Goal: Information Seeking & Learning: Learn about a topic

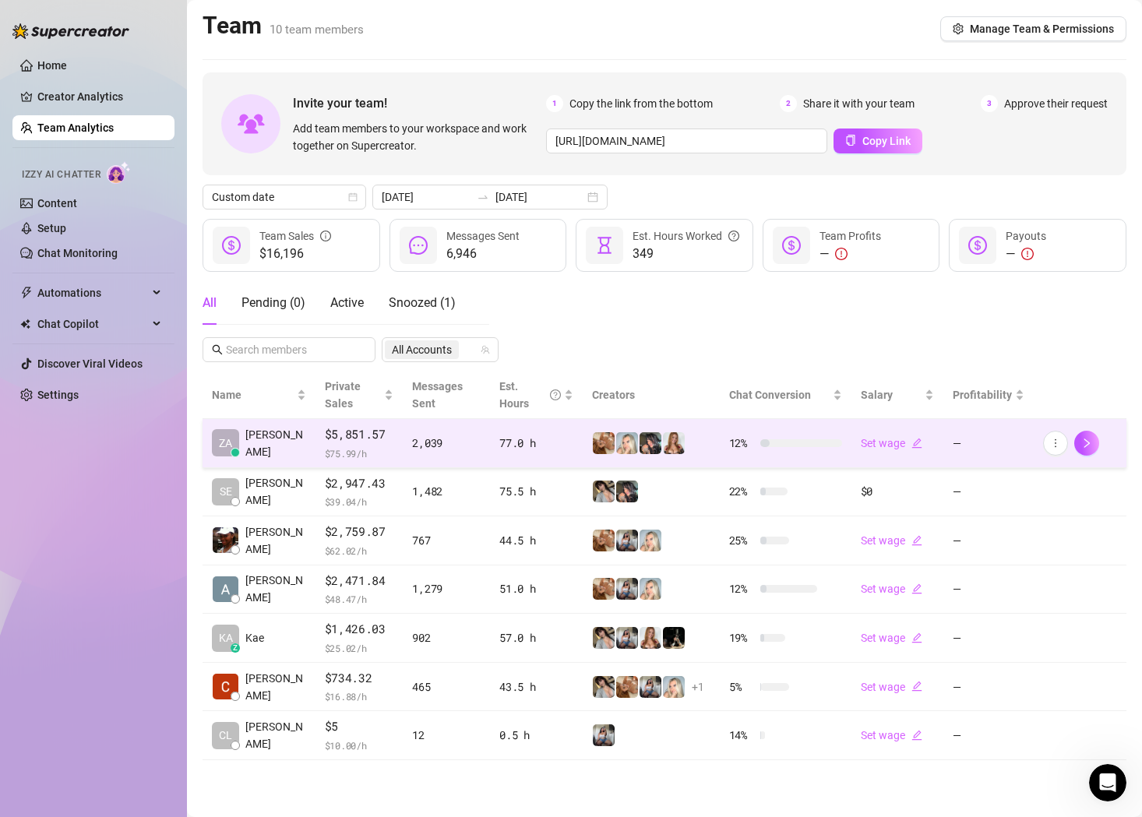
click at [365, 449] on span "$ 75.99 /h" at bounding box center [359, 454] width 69 height 16
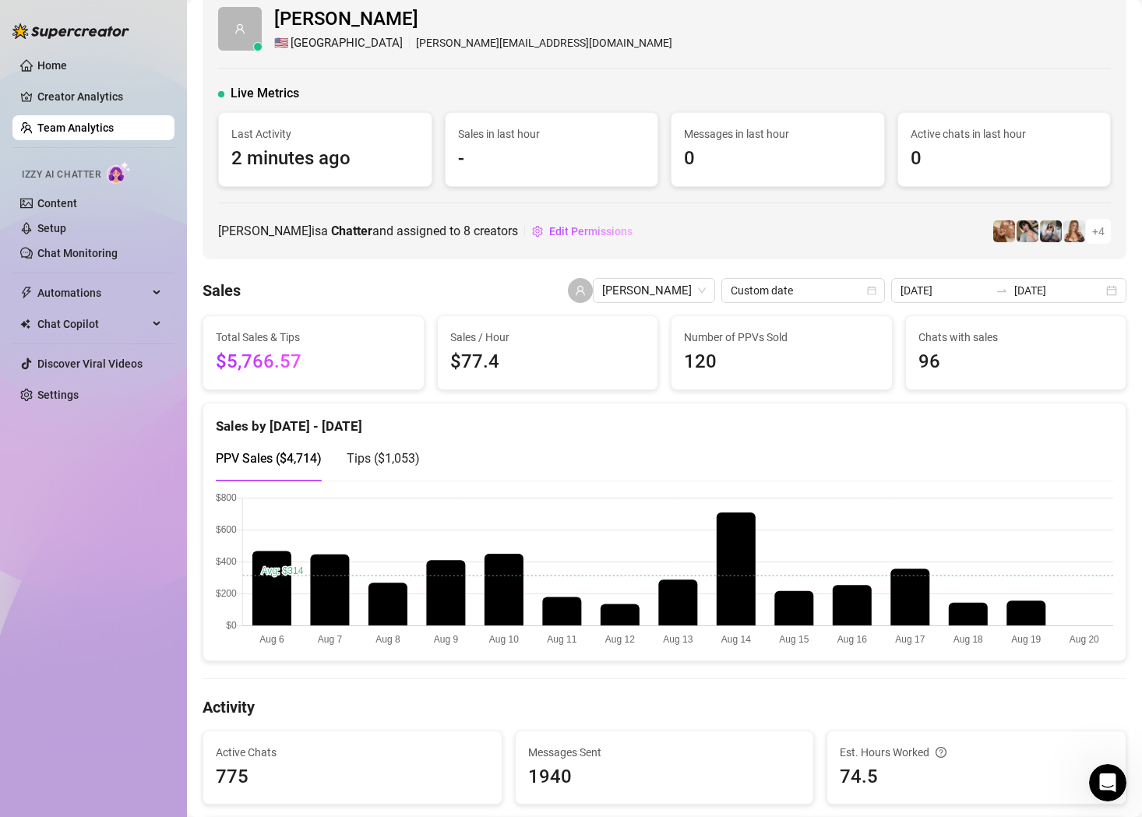
scroll to position [23, 0]
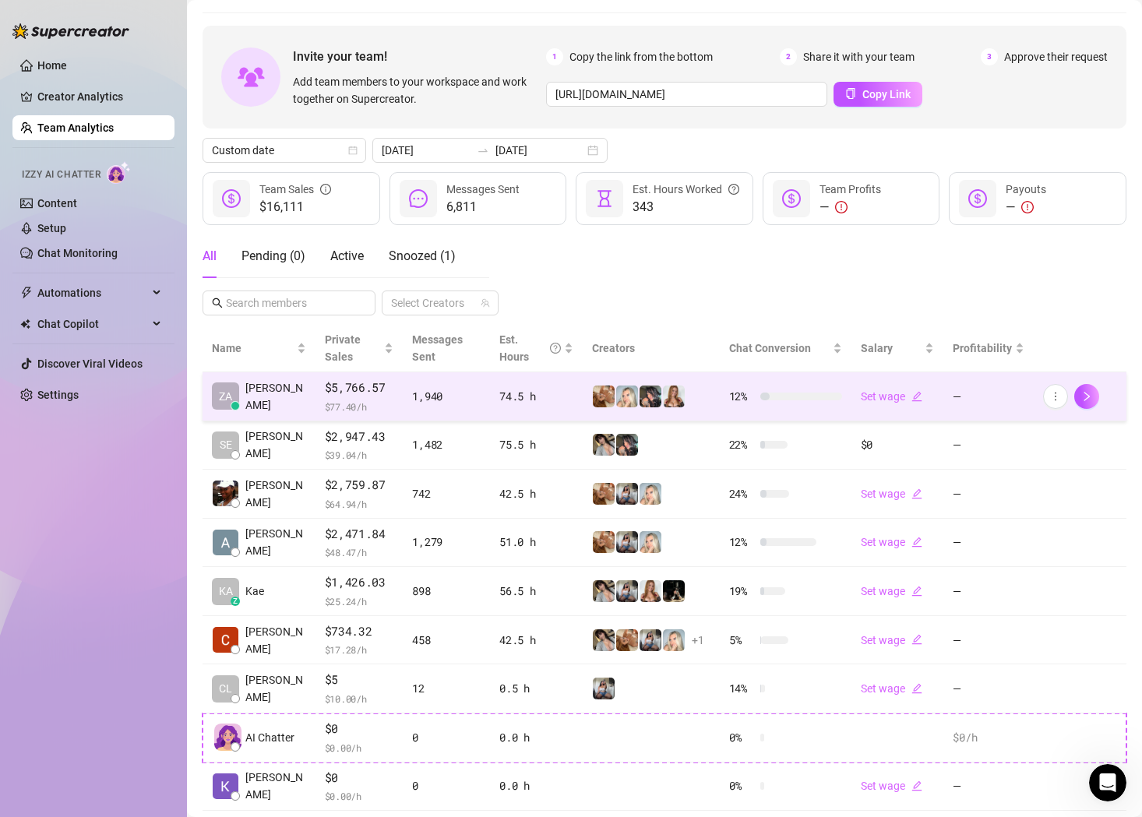
scroll to position [46, 0]
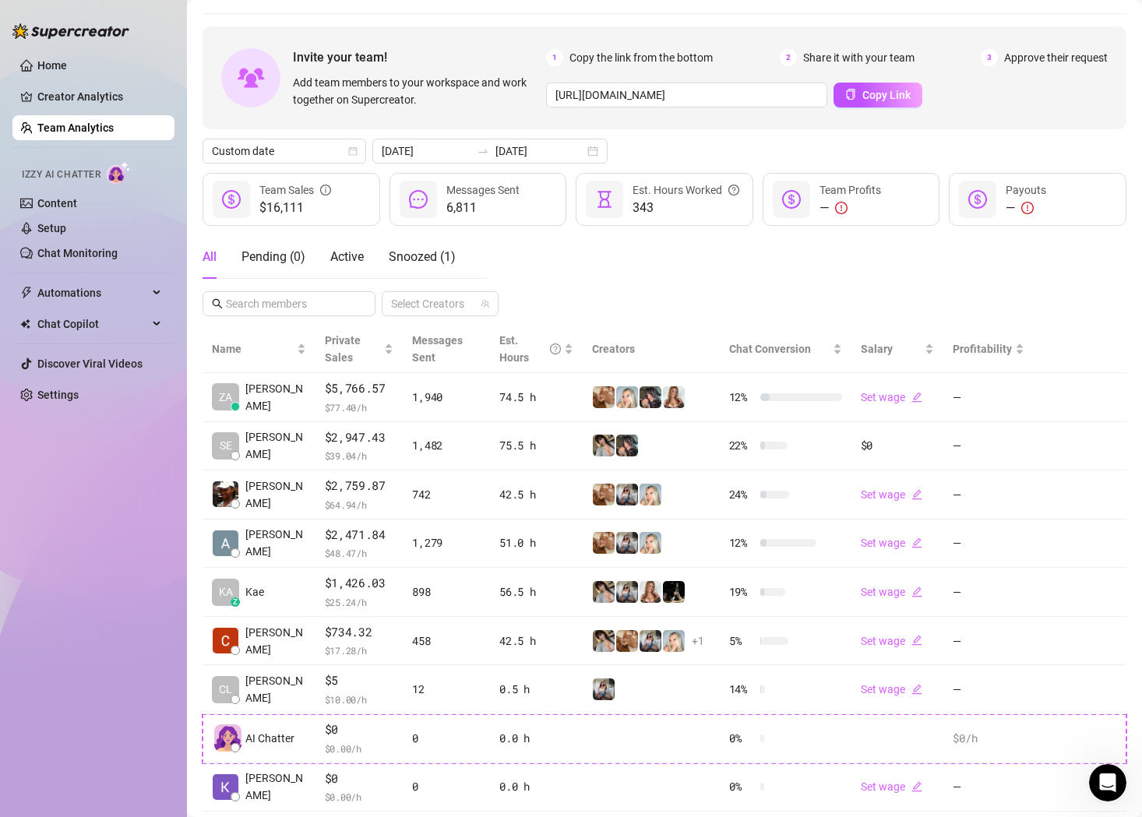
click at [326, 189] on icon "info-circle" at bounding box center [326, 190] width 2 height 5
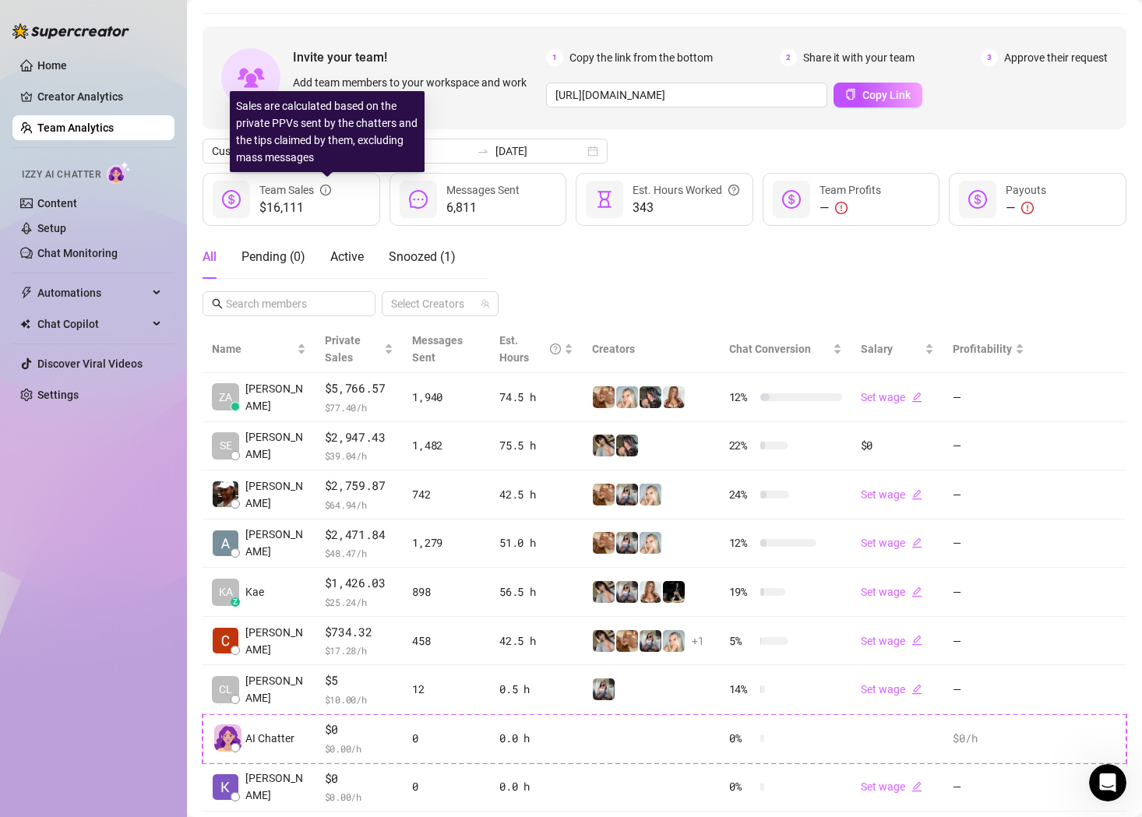
click at [326, 189] on icon "info-circle" at bounding box center [326, 190] width 2 height 5
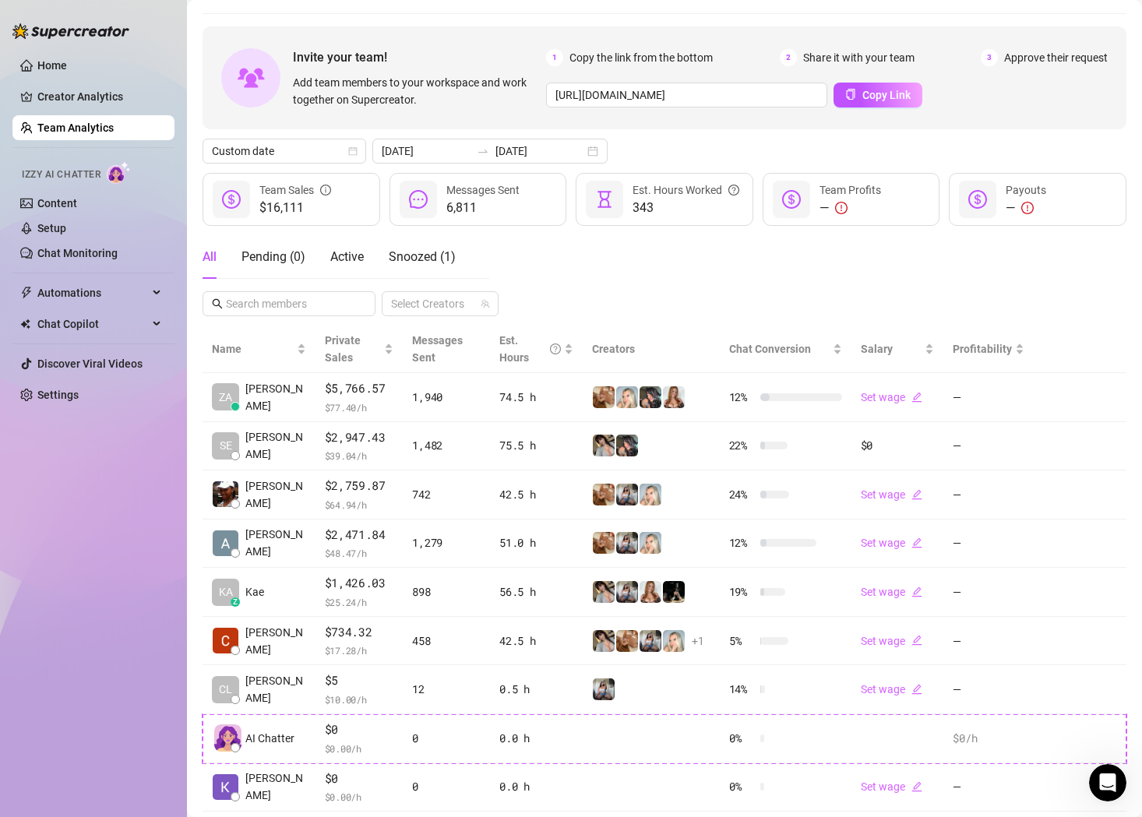
scroll to position [0, 0]
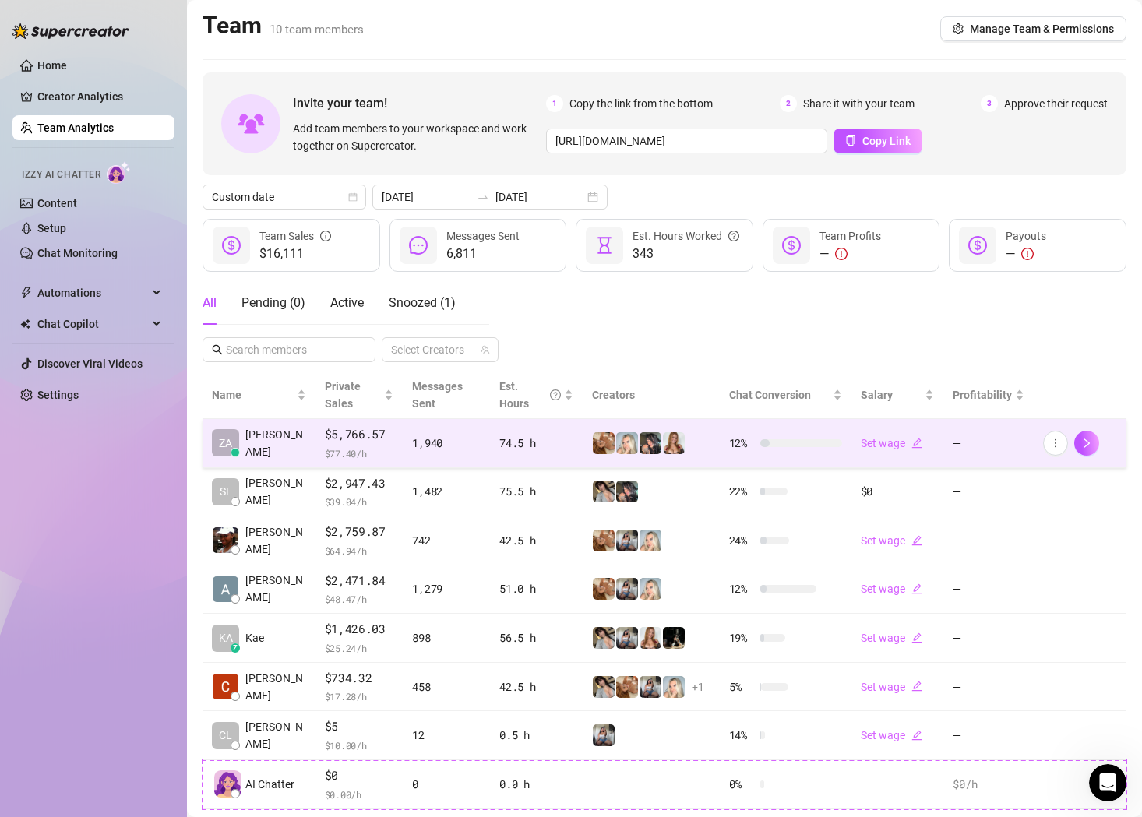
click at [252, 436] on span "[PERSON_NAME]" at bounding box center [275, 443] width 61 height 34
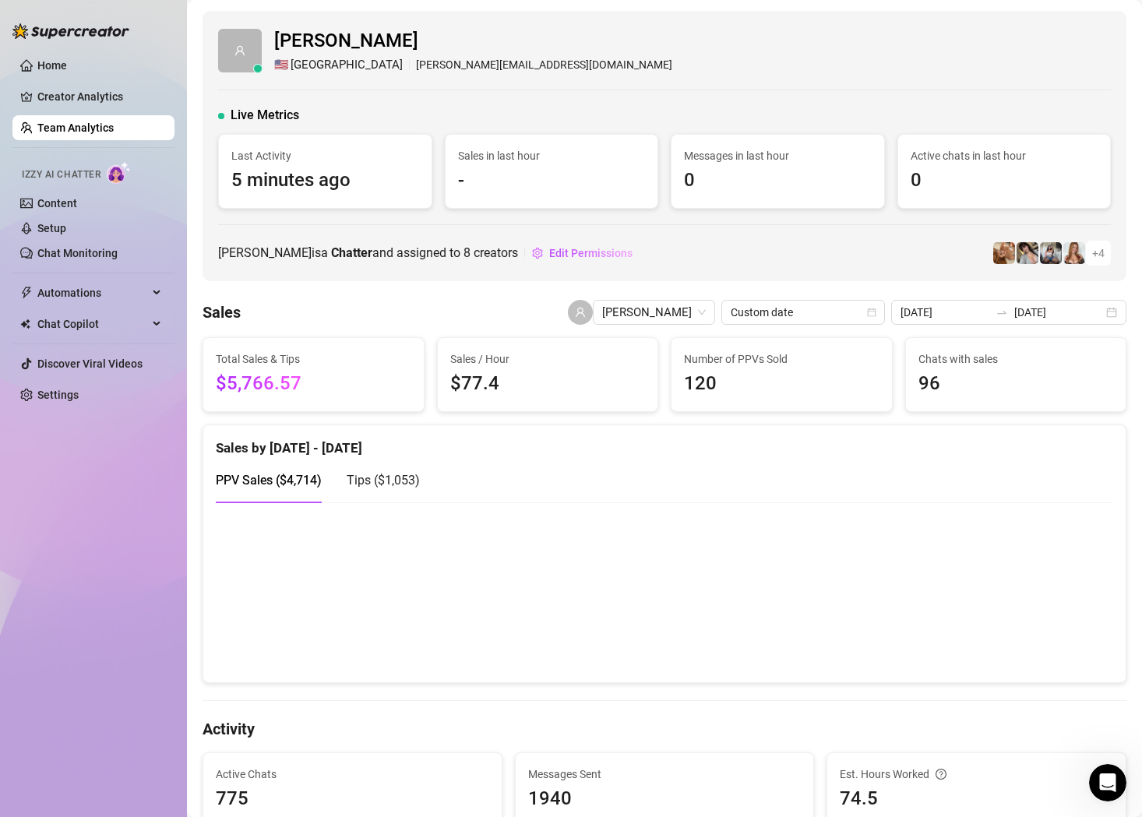
click at [71, 123] on link "Team Analytics" at bounding box center [75, 128] width 76 height 12
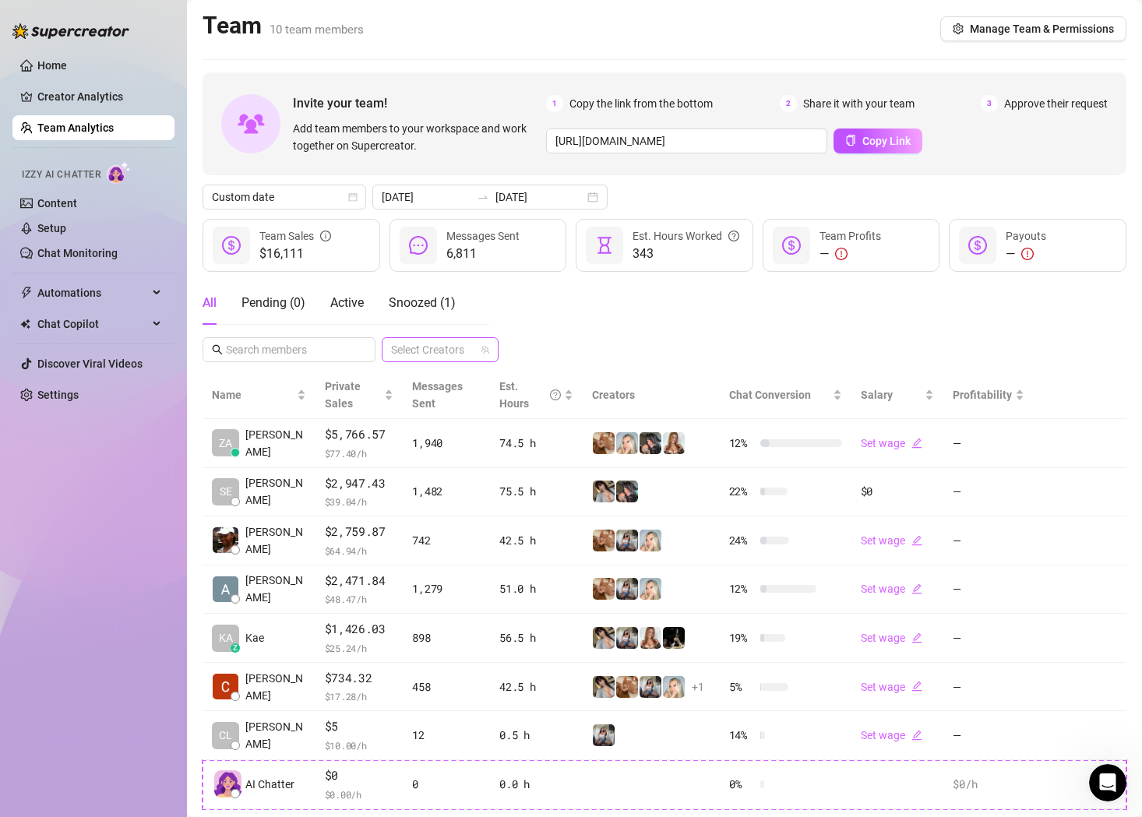
click at [448, 348] on div at bounding box center [432, 350] width 94 height 22
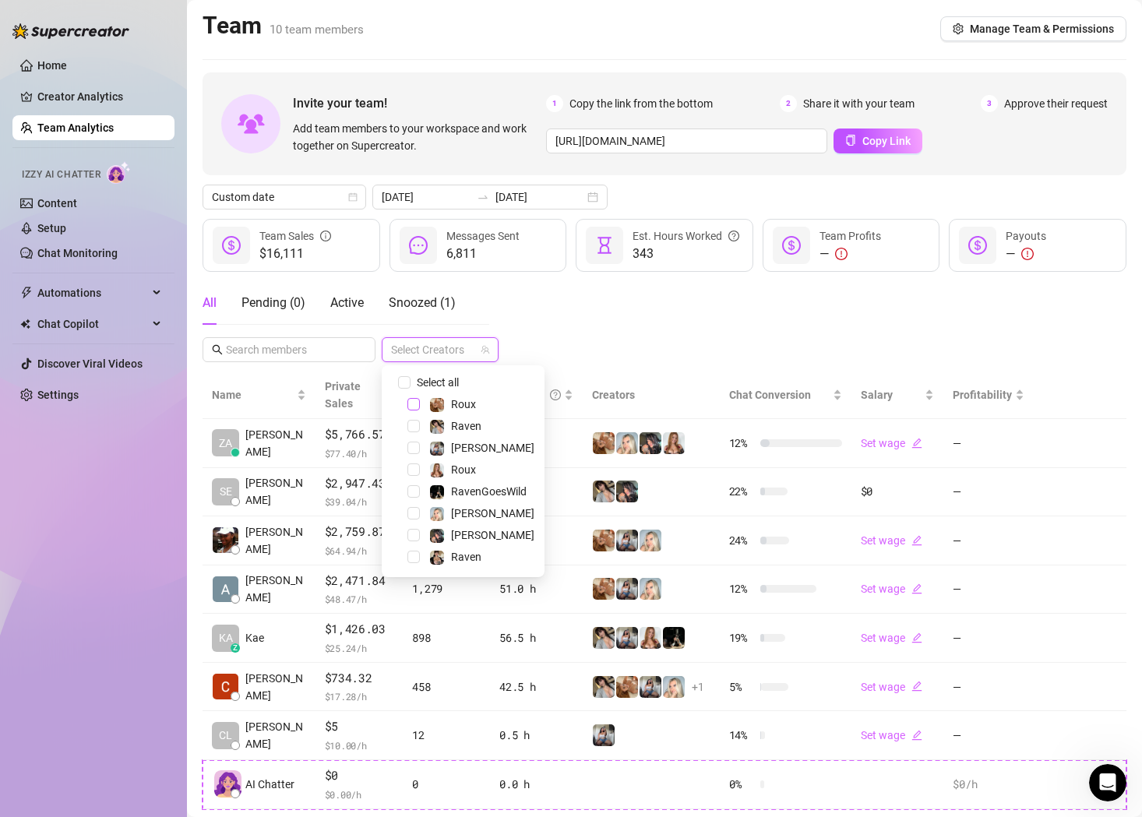
click at [417, 404] on span "Select tree node" at bounding box center [413, 404] width 12 height 12
click at [640, 330] on div "All Pending ( 0 ) Active Snoozed ( 1 ) 1 Accounts" at bounding box center [665, 321] width 924 height 81
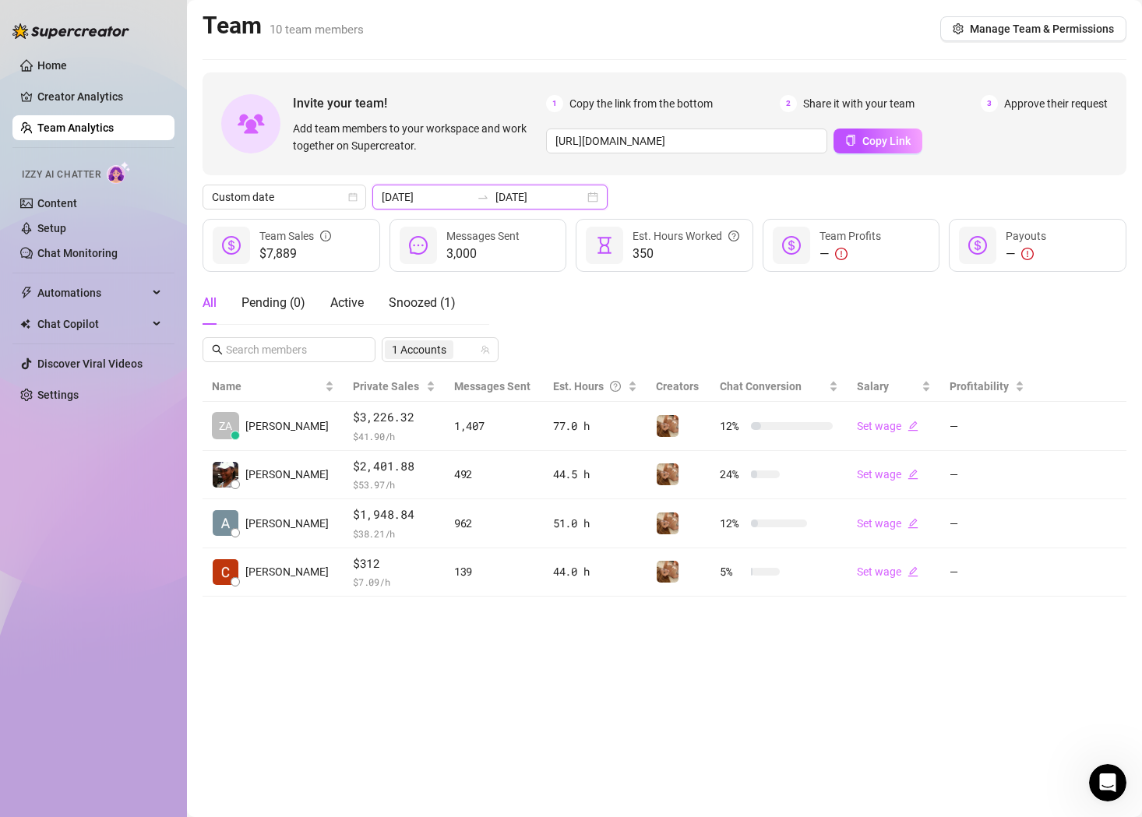
click at [403, 202] on input "[DATE]" at bounding box center [426, 197] width 89 height 17
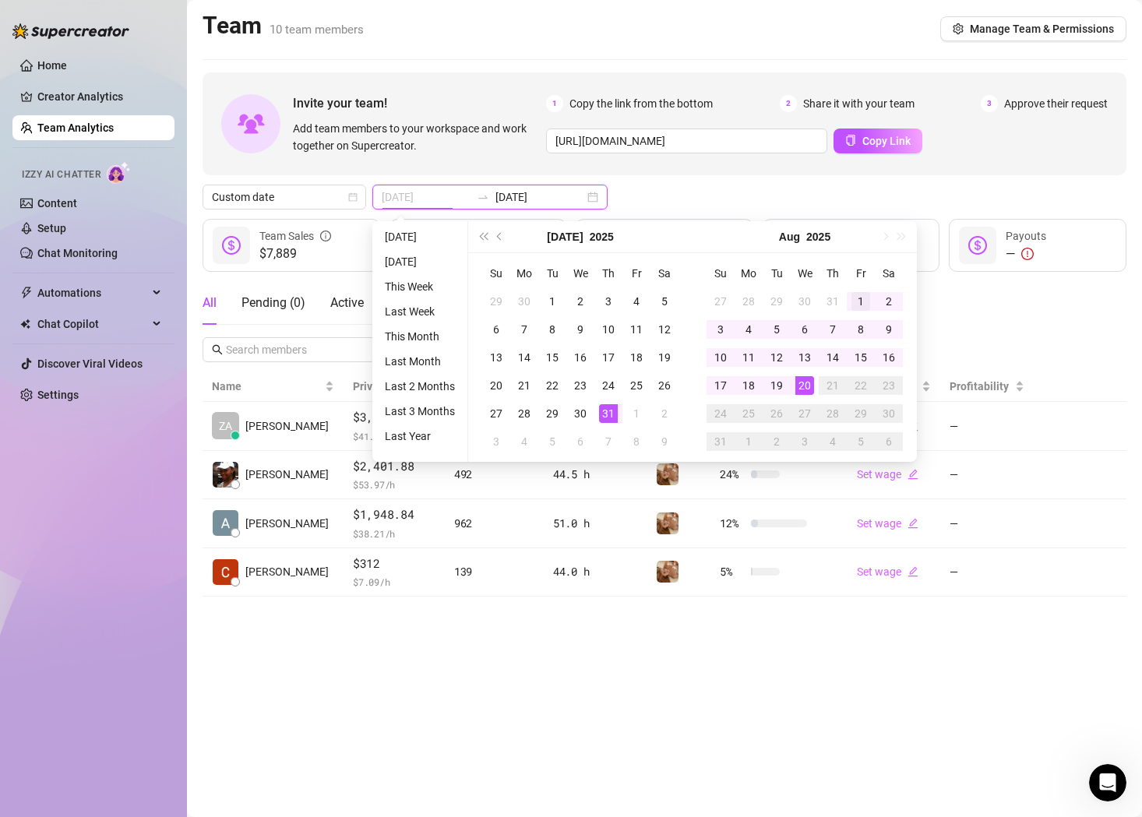
type input "[DATE]"
click at [856, 298] on div "1" at bounding box center [861, 301] width 19 height 19
type input "[DATE]"
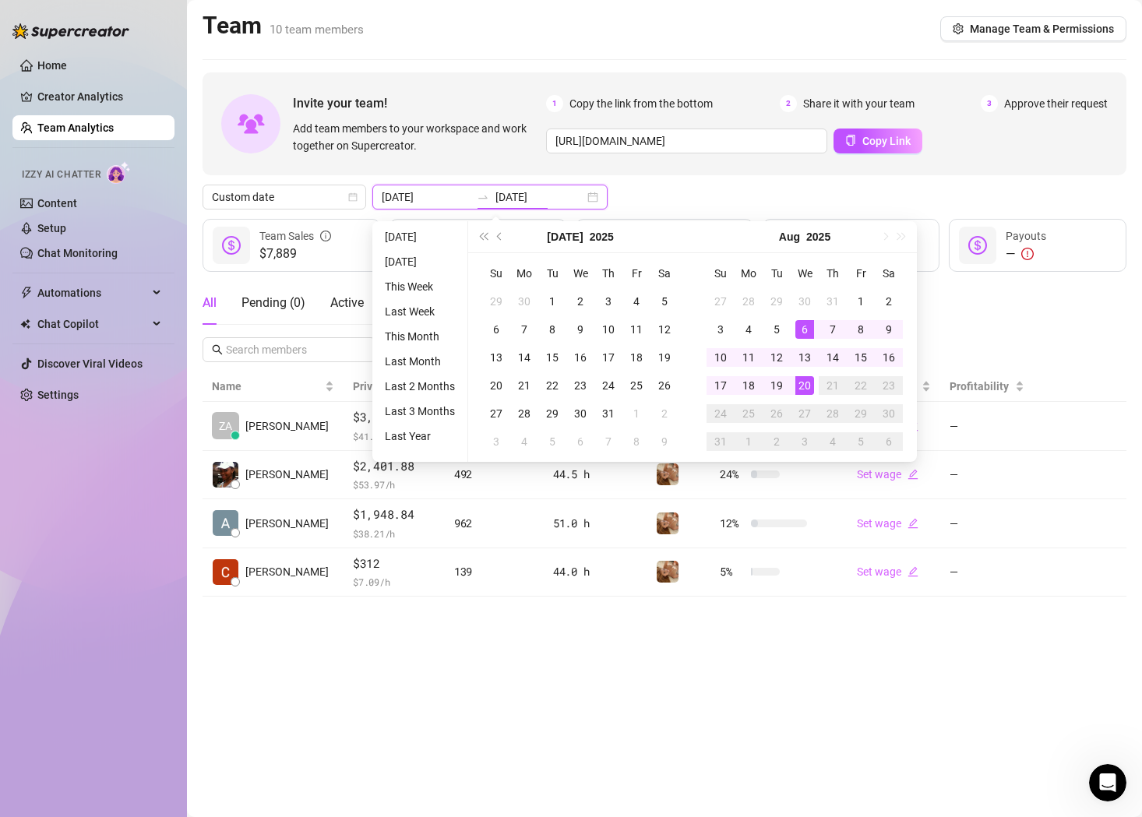
click at [398, 195] on input "[DATE]" at bounding box center [426, 197] width 89 height 17
type input "[DATE]"
click at [859, 300] on div "1" at bounding box center [861, 301] width 19 height 19
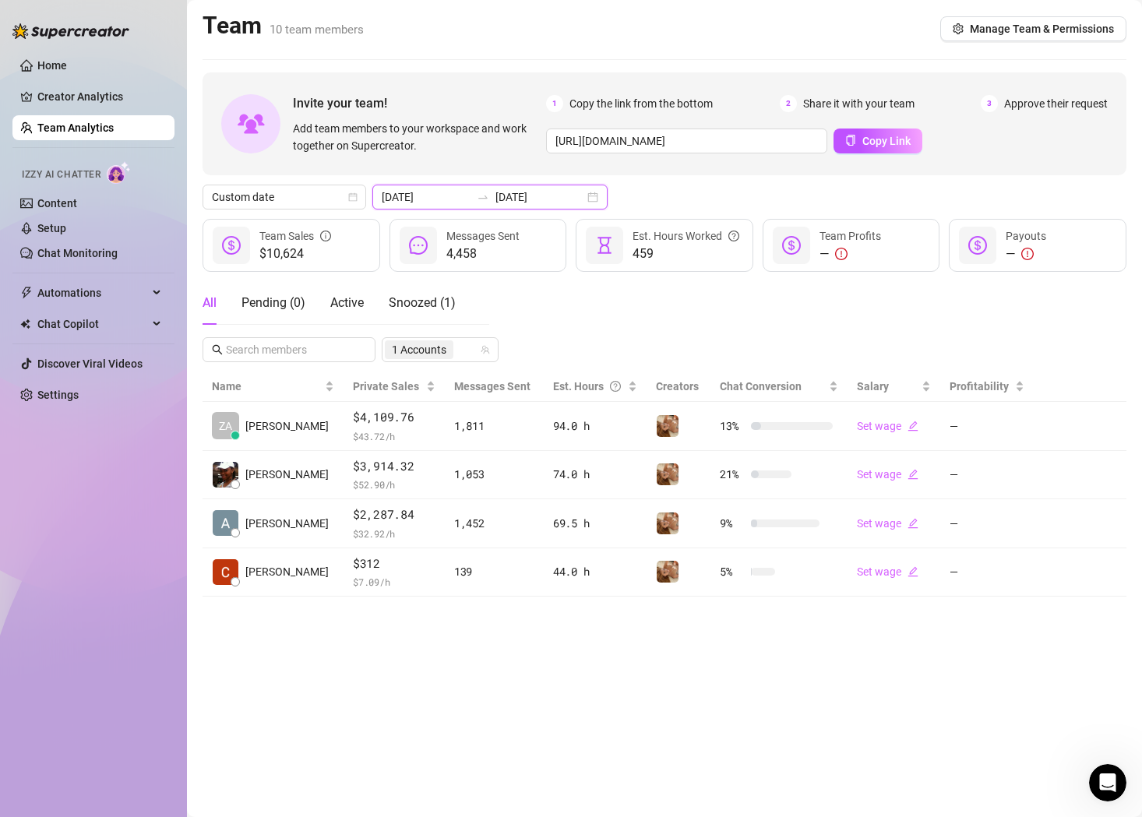
click at [510, 199] on input "[DATE]" at bounding box center [540, 197] width 89 height 17
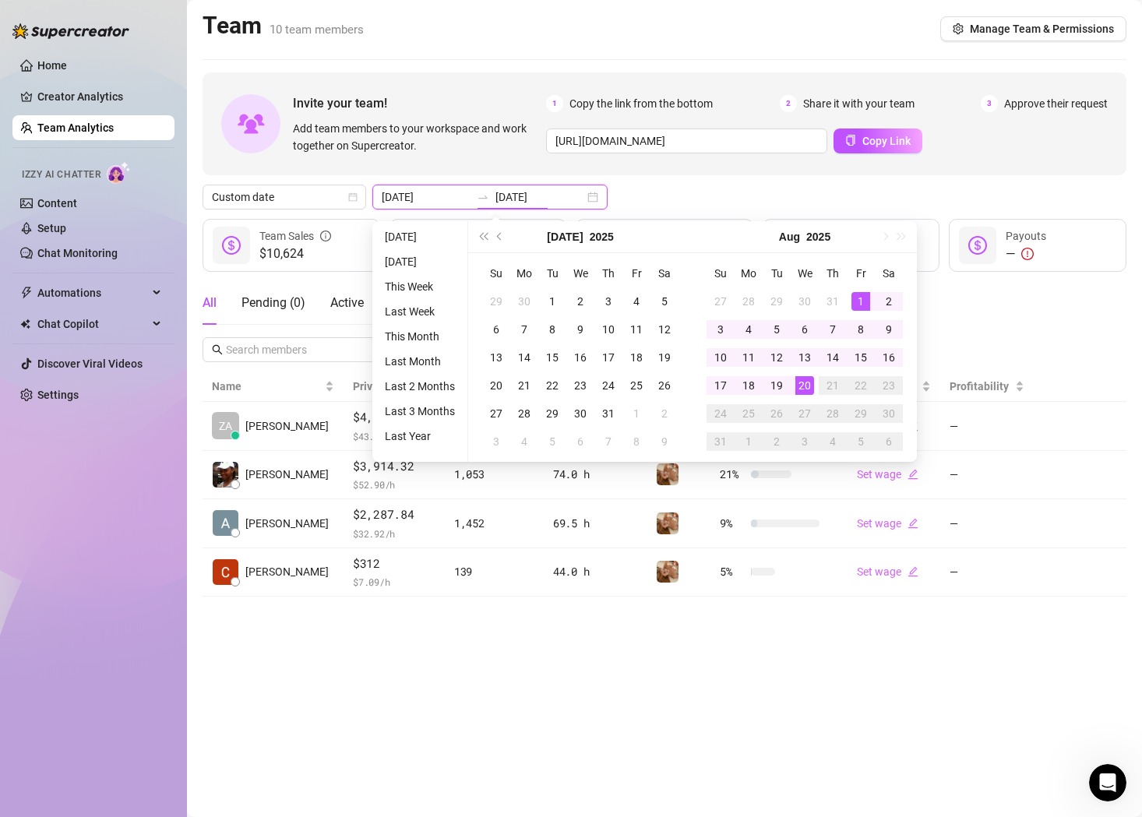
type input "[DATE]"
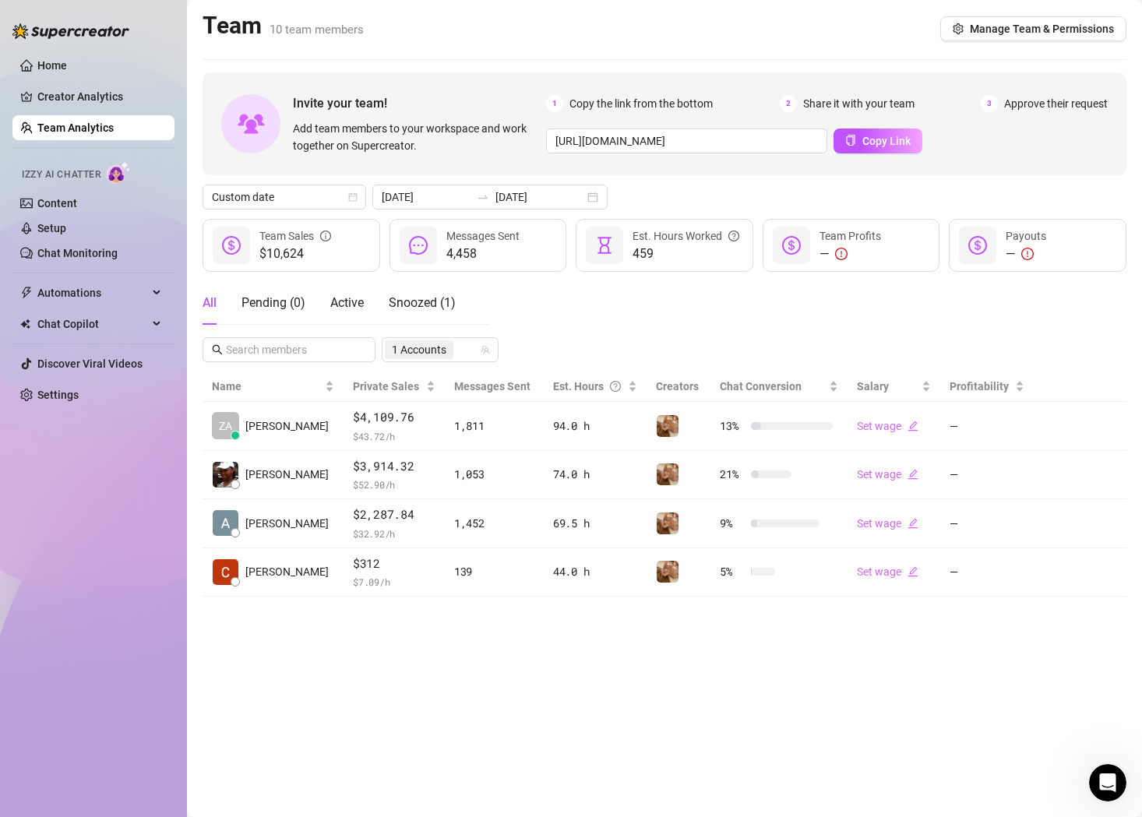
click at [569, 755] on main "Team 10 team members Manage Team & Permissions Invite your team! Add team membe…" at bounding box center [664, 408] width 955 height 817
